Goal: Task Accomplishment & Management: Manage account settings

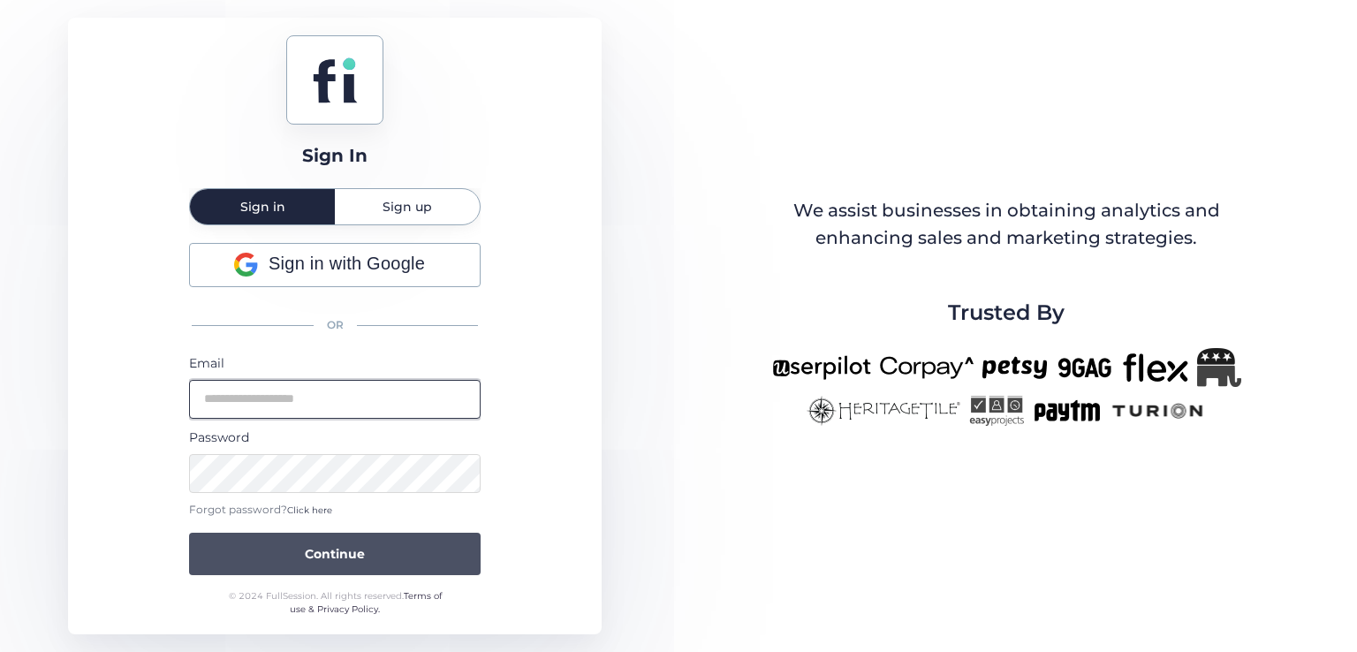
type input "**********"
click at [373, 537] on button "Continue" at bounding box center [335, 554] width 292 height 42
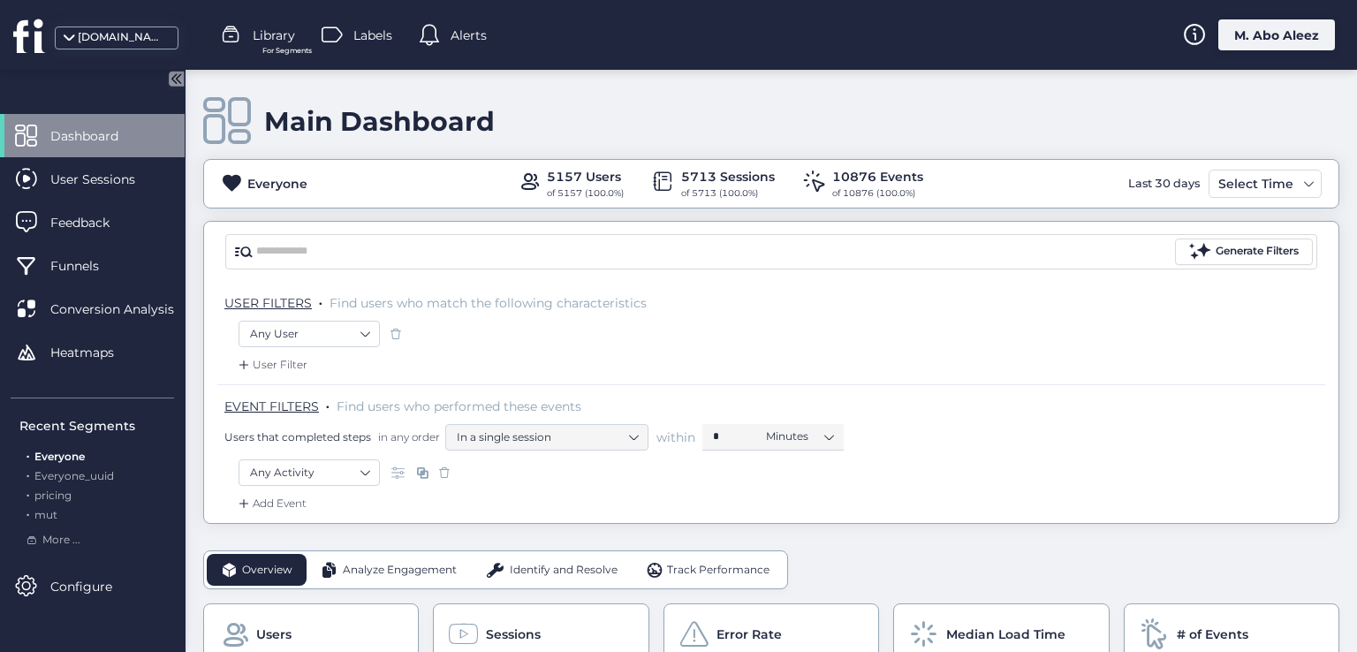
click at [93, 43] on div "[DOMAIN_NAME]" at bounding box center [122, 37] width 88 height 17
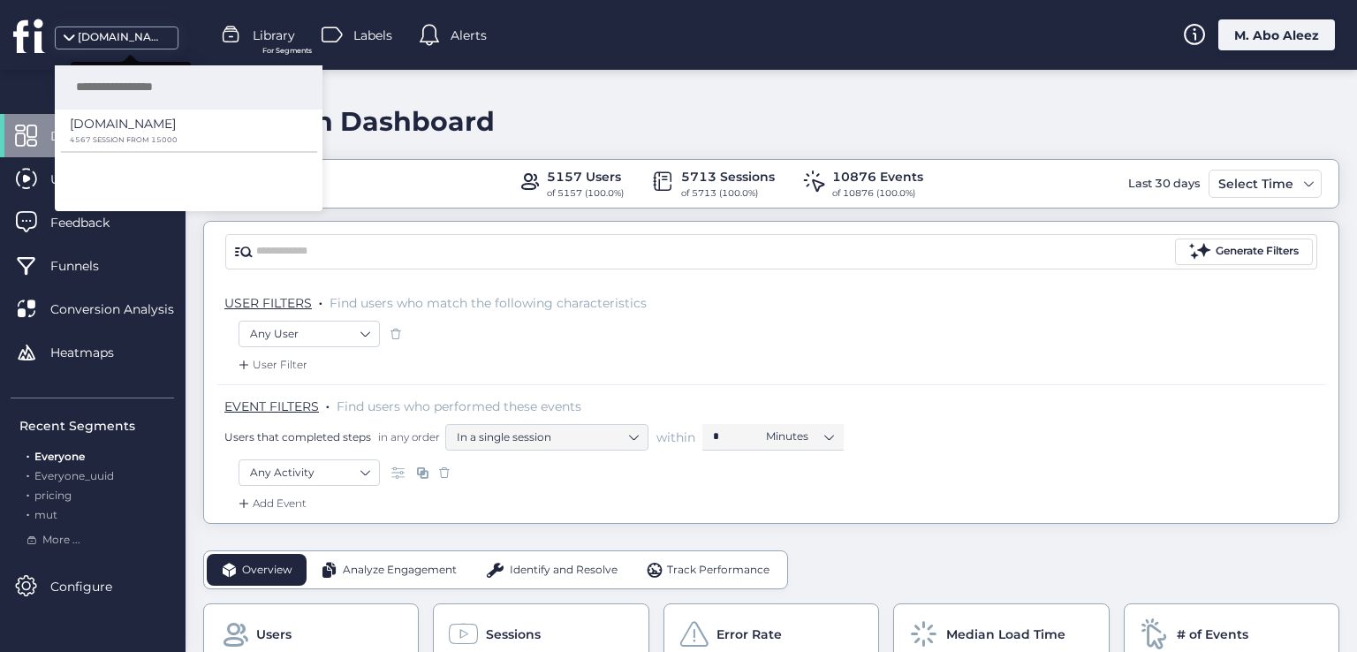
click at [93, 43] on div "[DOMAIN_NAME]" at bounding box center [122, 37] width 88 height 17
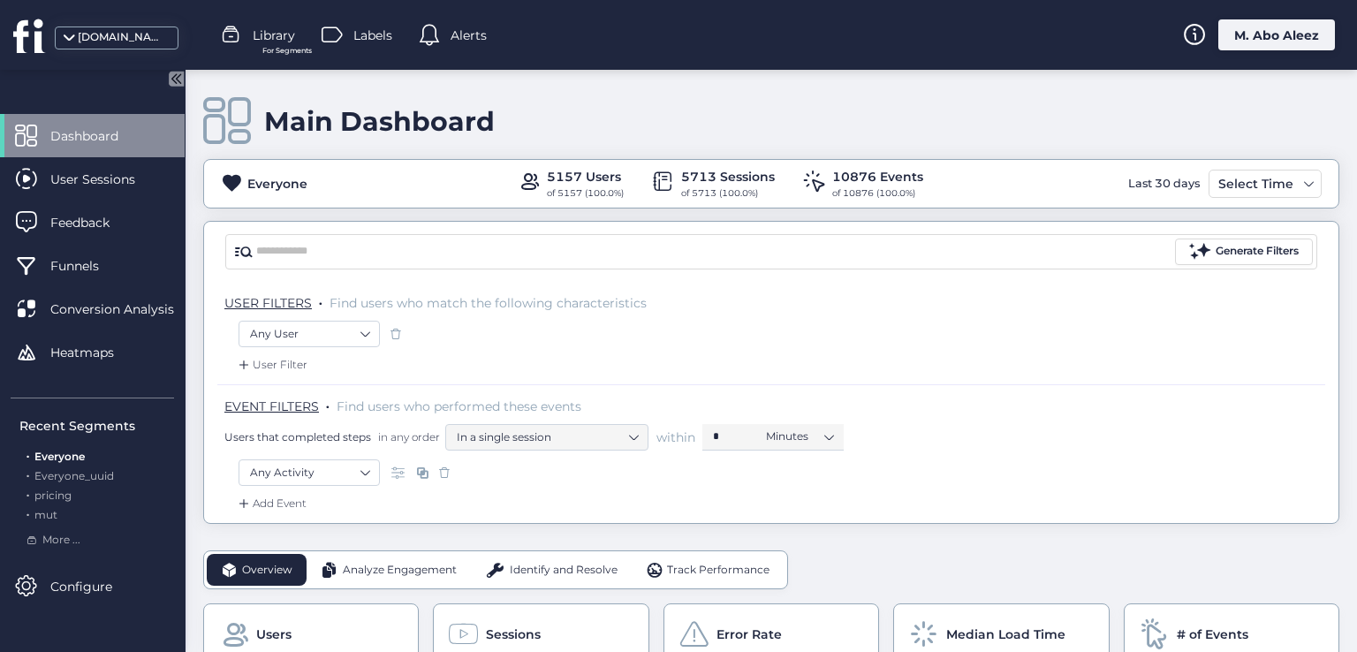
click at [1288, 44] on div "M. Abo Aleez" at bounding box center [1277, 34] width 117 height 31
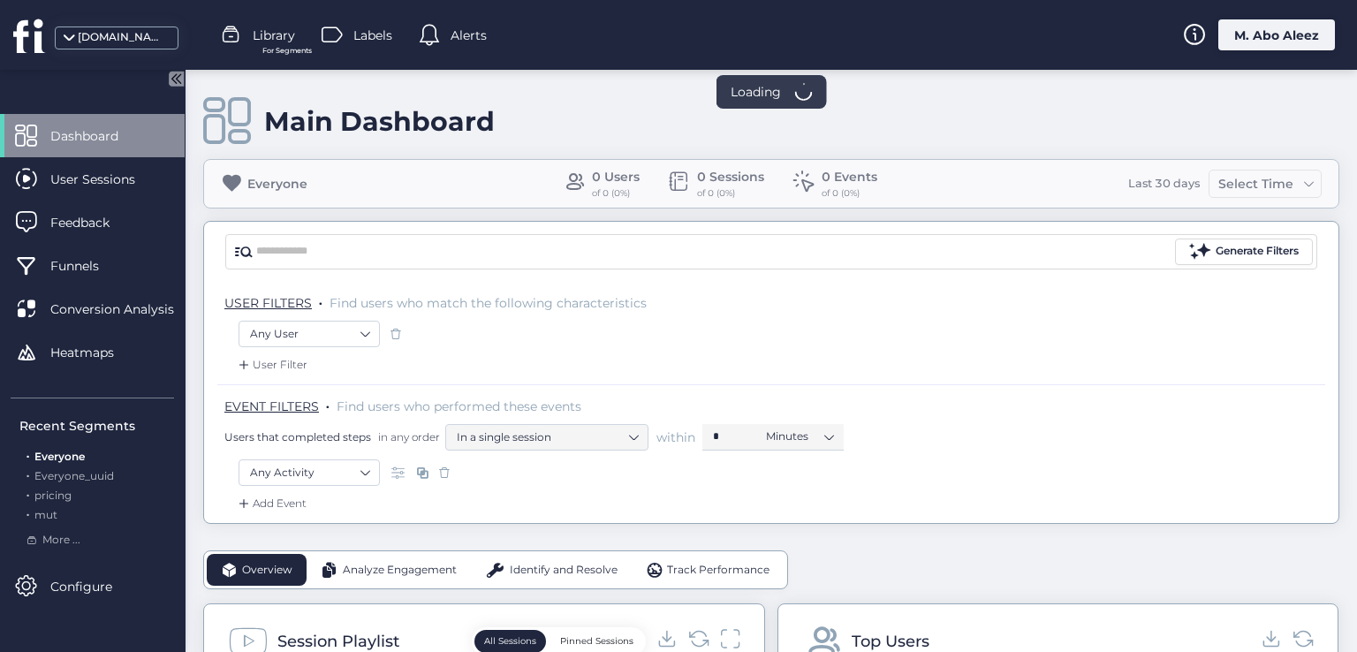
click at [1268, 29] on div "M. Abo Aleez" at bounding box center [1277, 34] width 117 height 31
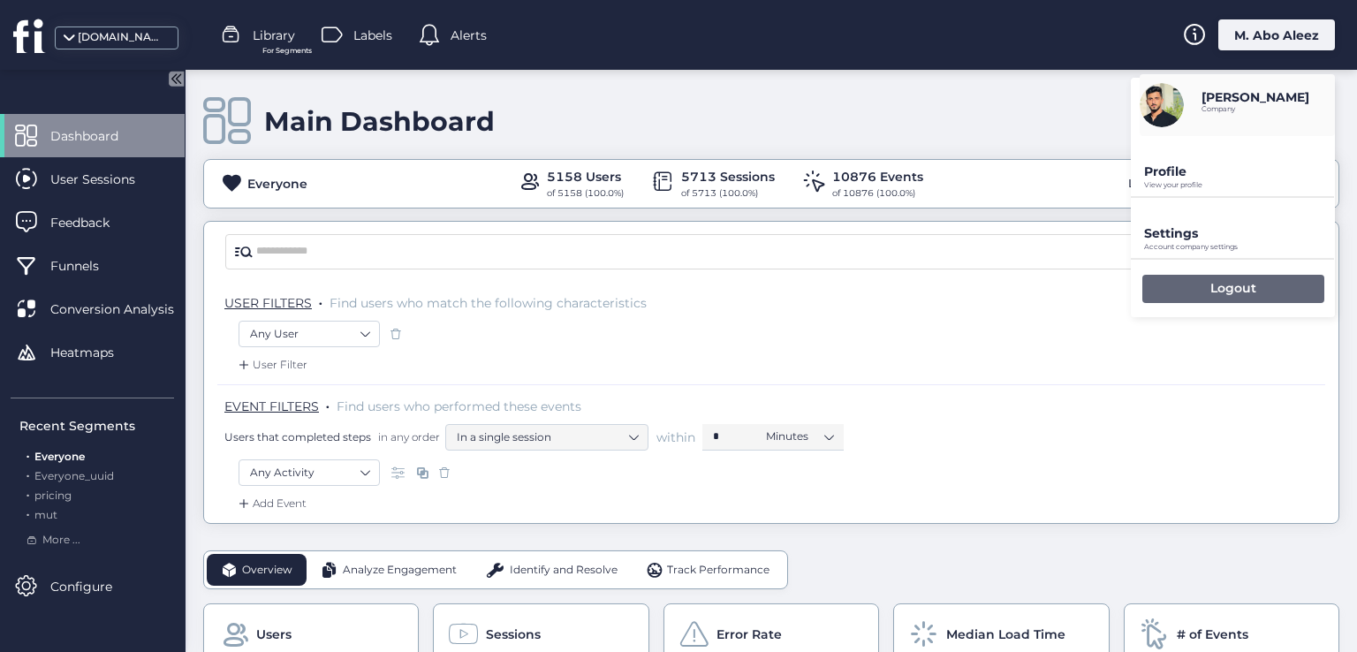
click at [1182, 292] on div "Logout" at bounding box center [1234, 289] width 182 height 28
